Goal: Navigation & Orientation: Find specific page/section

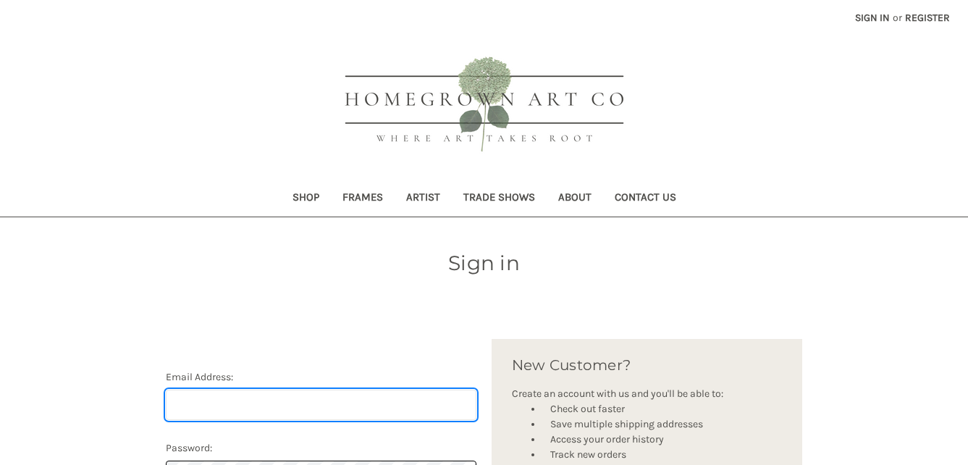
click at [405, 393] on input "Email Address:" at bounding box center [321, 405] width 311 height 30
type input "[PERSON_NAME][EMAIL_ADDRESS][DOMAIN_NAME]"
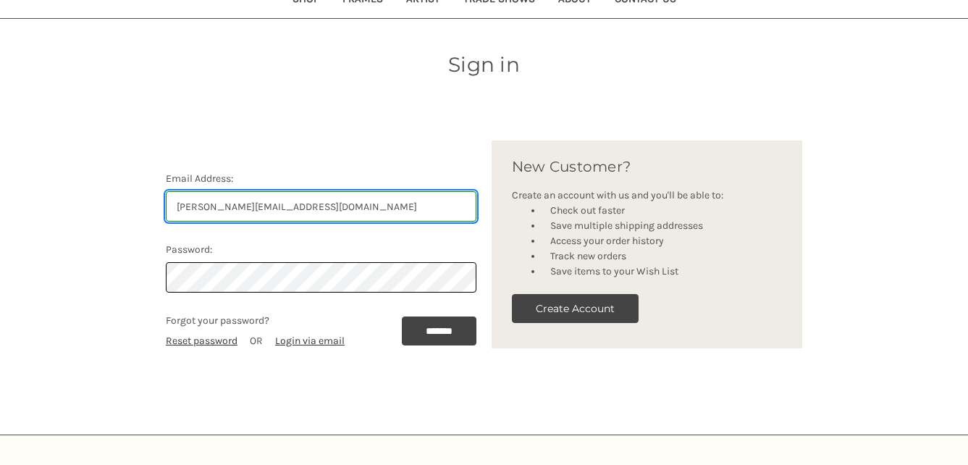
scroll to position [201, 0]
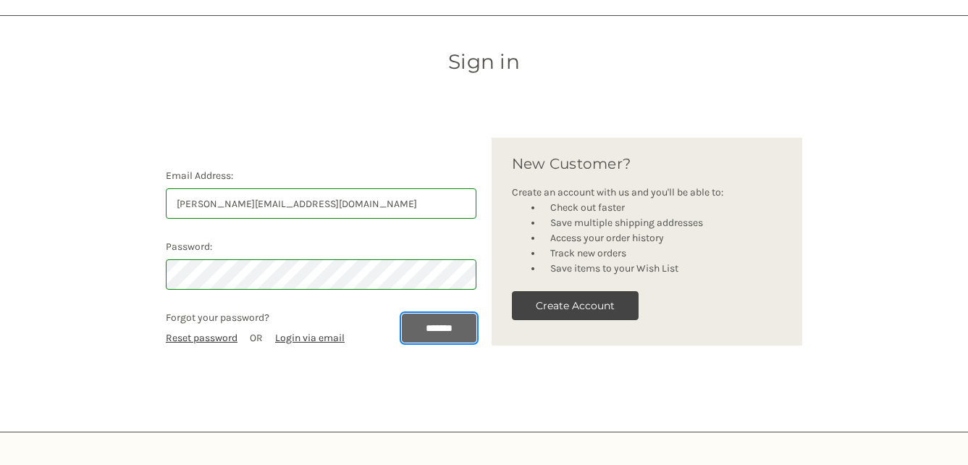
click at [435, 332] on input "*******" at bounding box center [439, 327] width 75 height 29
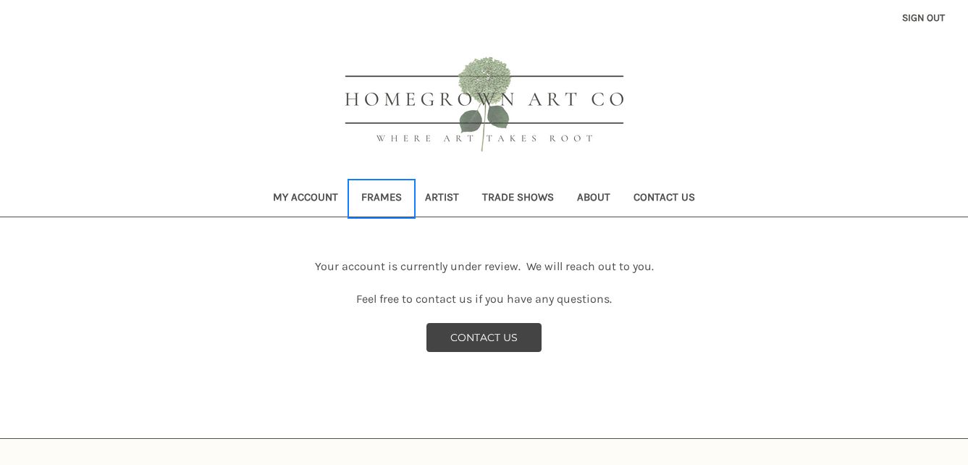
click at [400, 201] on link "Frames" at bounding box center [382, 198] width 64 height 35
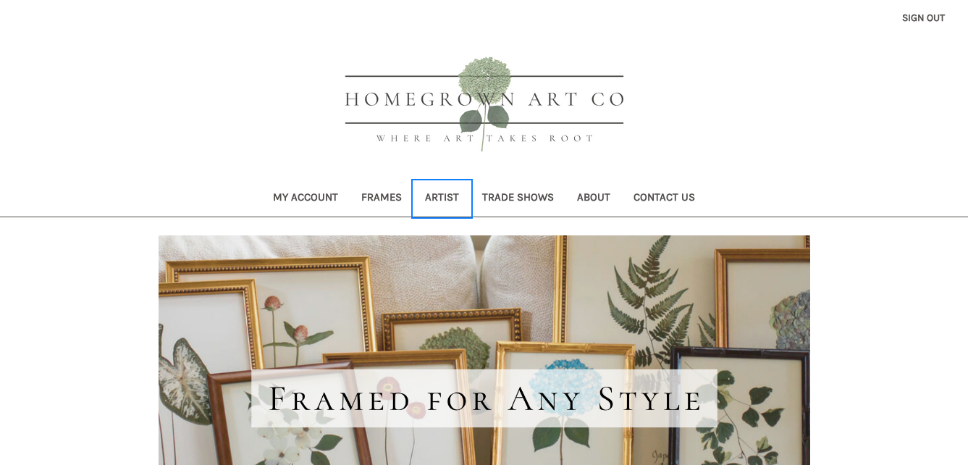
click at [436, 198] on link "Artist" at bounding box center [441, 198] width 57 height 35
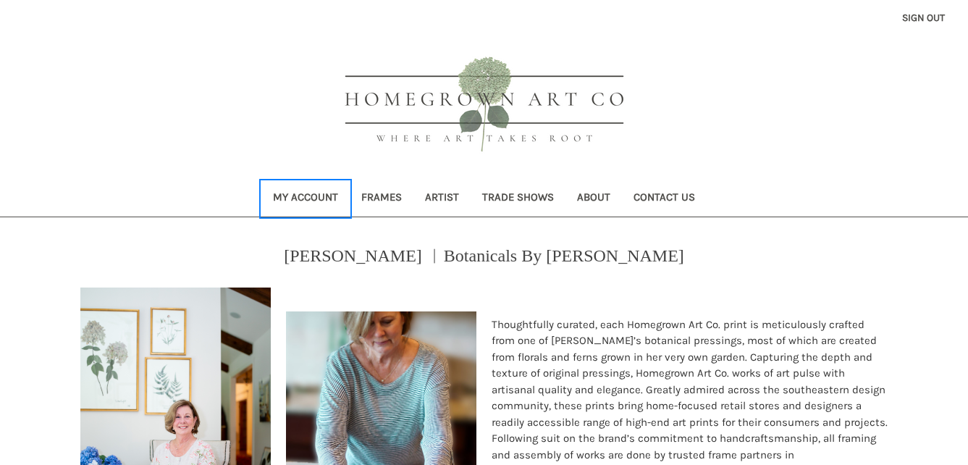
click at [329, 194] on link "My Account" at bounding box center [305, 198] width 88 height 35
